Goal: Find specific page/section: Find specific page/section

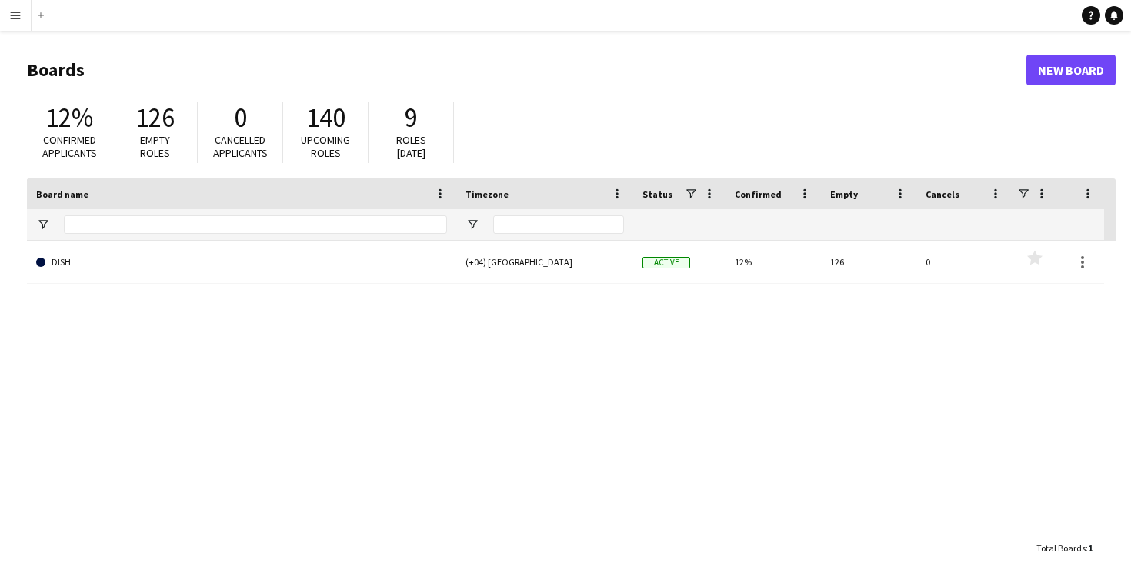
click at [23, 18] on button "Menu" at bounding box center [15, 15] width 31 height 31
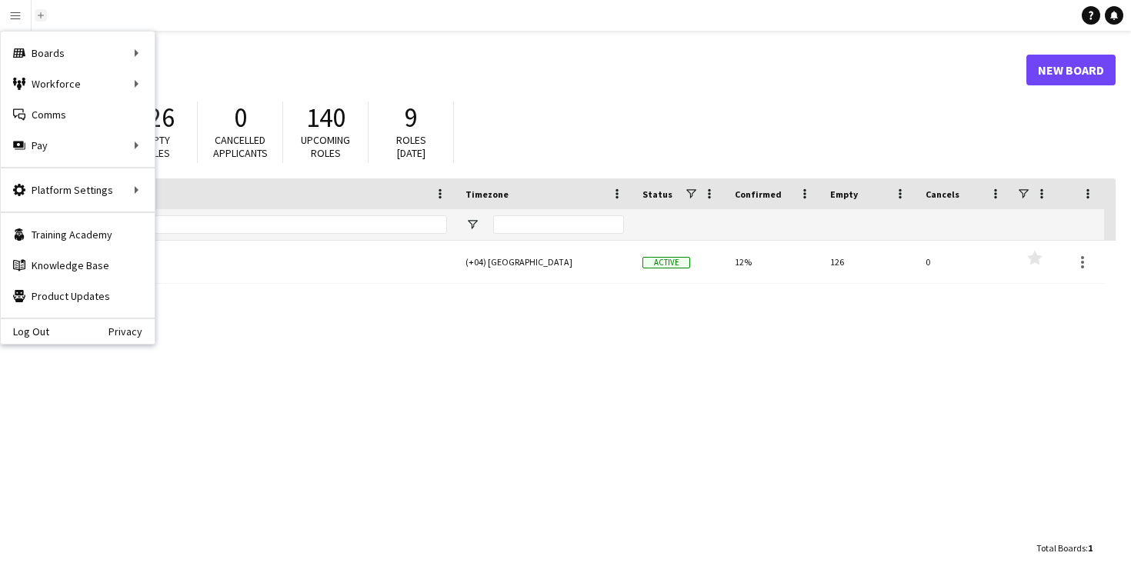
click at [41, 13] on app-icon "Add" at bounding box center [41, 15] width 6 height 6
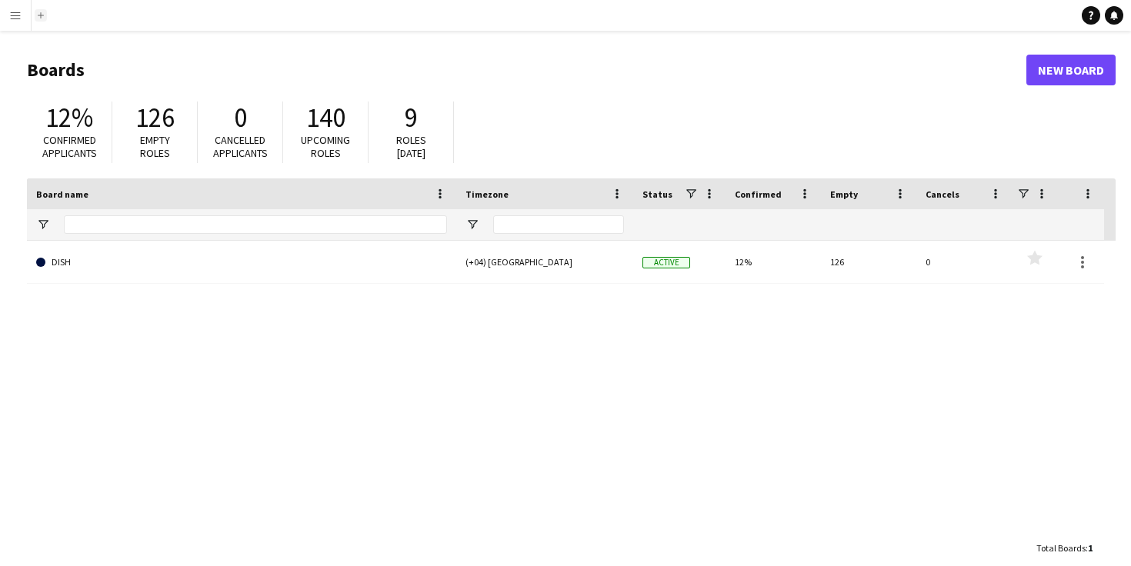
click at [41, 15] on app-icon "Add" at bounding box center [41, 15] width 6 height 6
click at [22, 8] on button "Menu" at bounding box center [15, 15] width 31 height 31
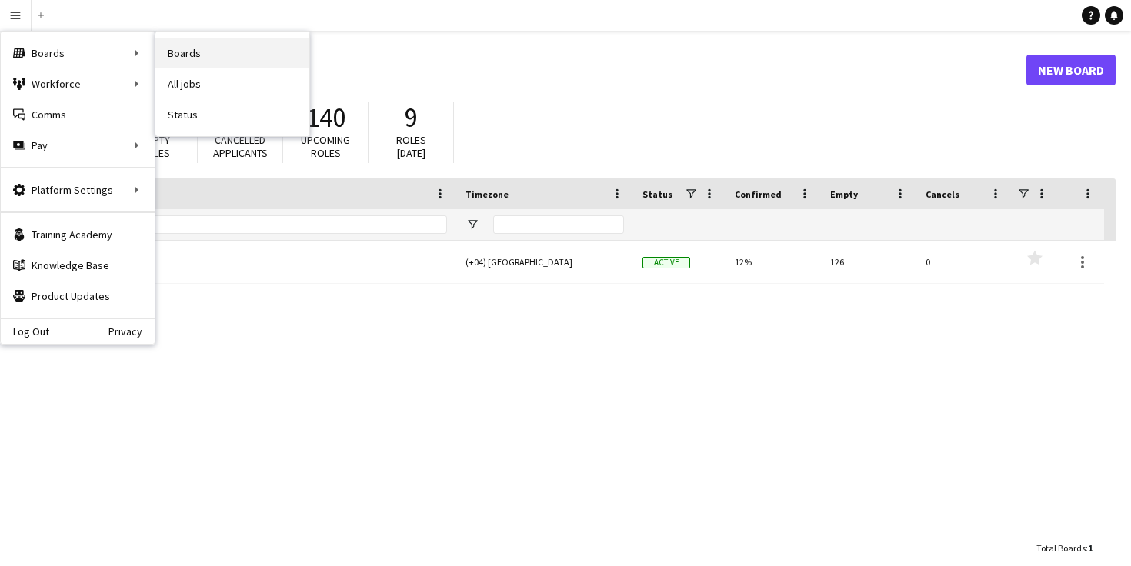
click at [190, 58] on link "Boards" at bounding box center [232, 53] width 154 height 31
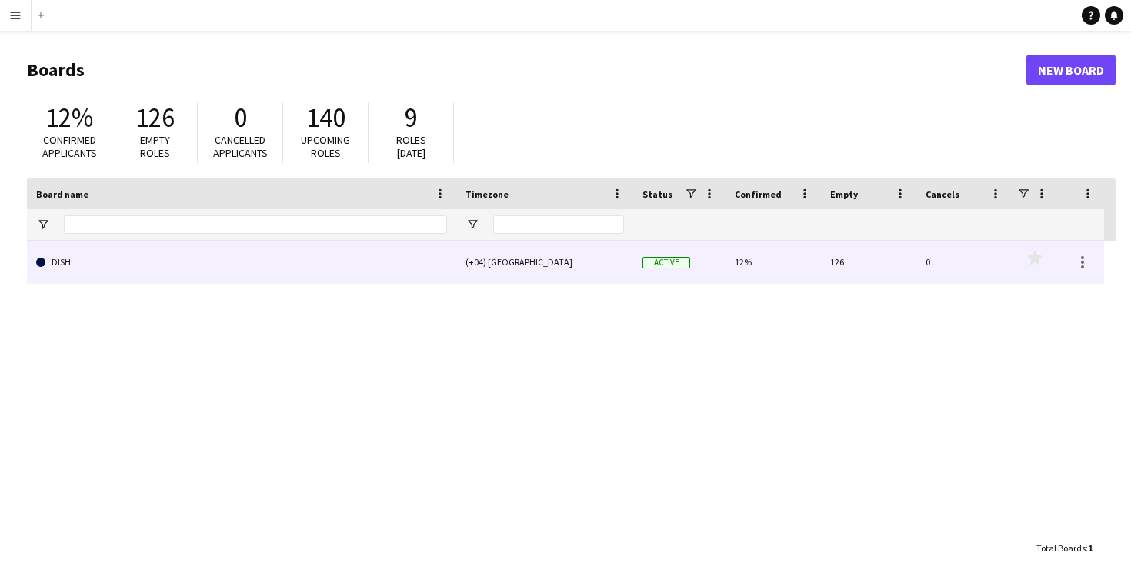
click at [195, 256] on link "DISH" at bounding box center [241, 262] width 411 height 43
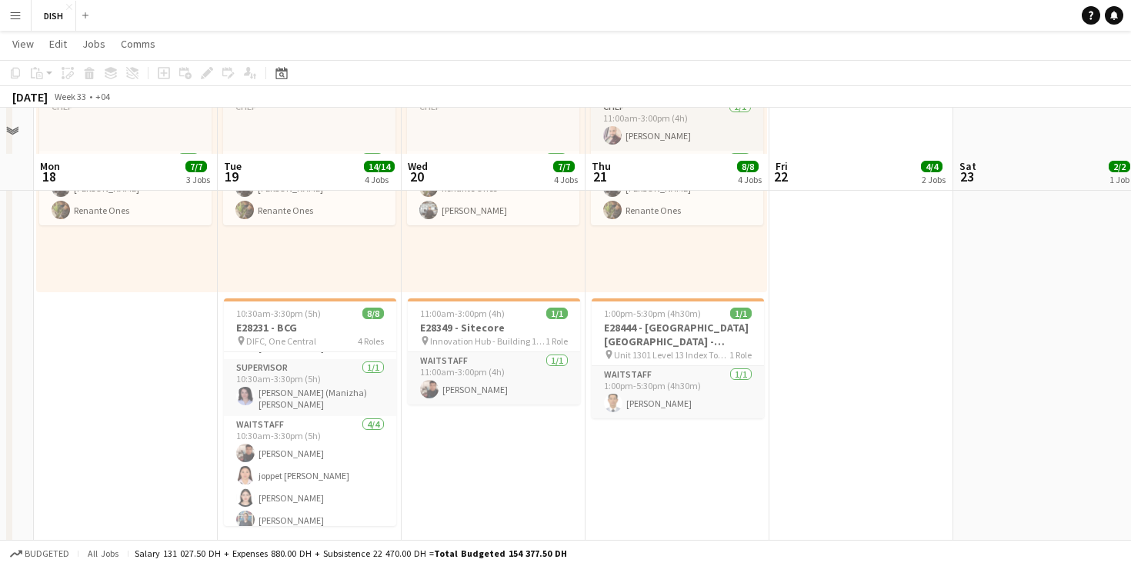
scroll to position [762, 0]
